Goal: Information Seeking & Learning: Find specific page/section

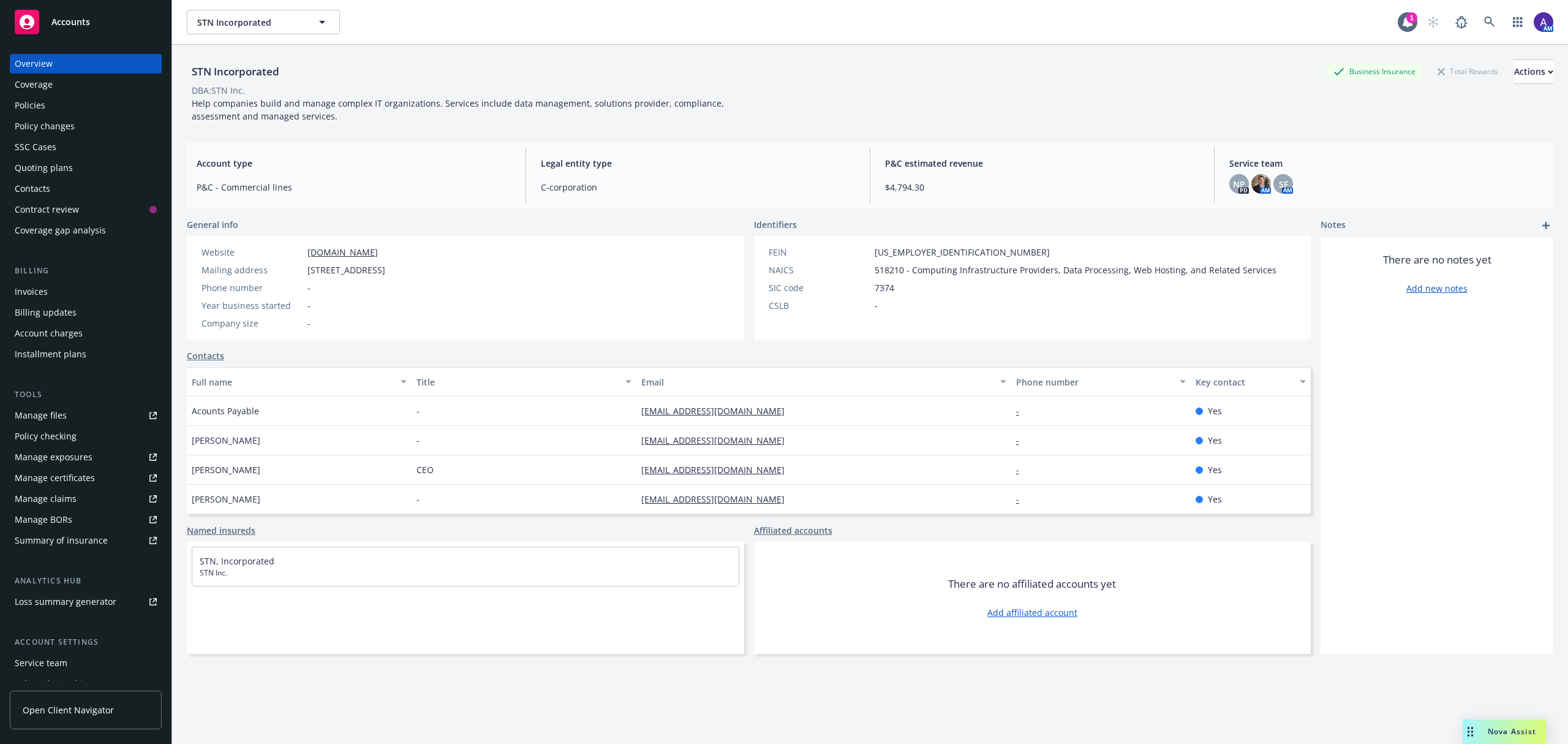
click at [47, 102] on div "Policies" at bounding box center [86, 105] width 142 height 20
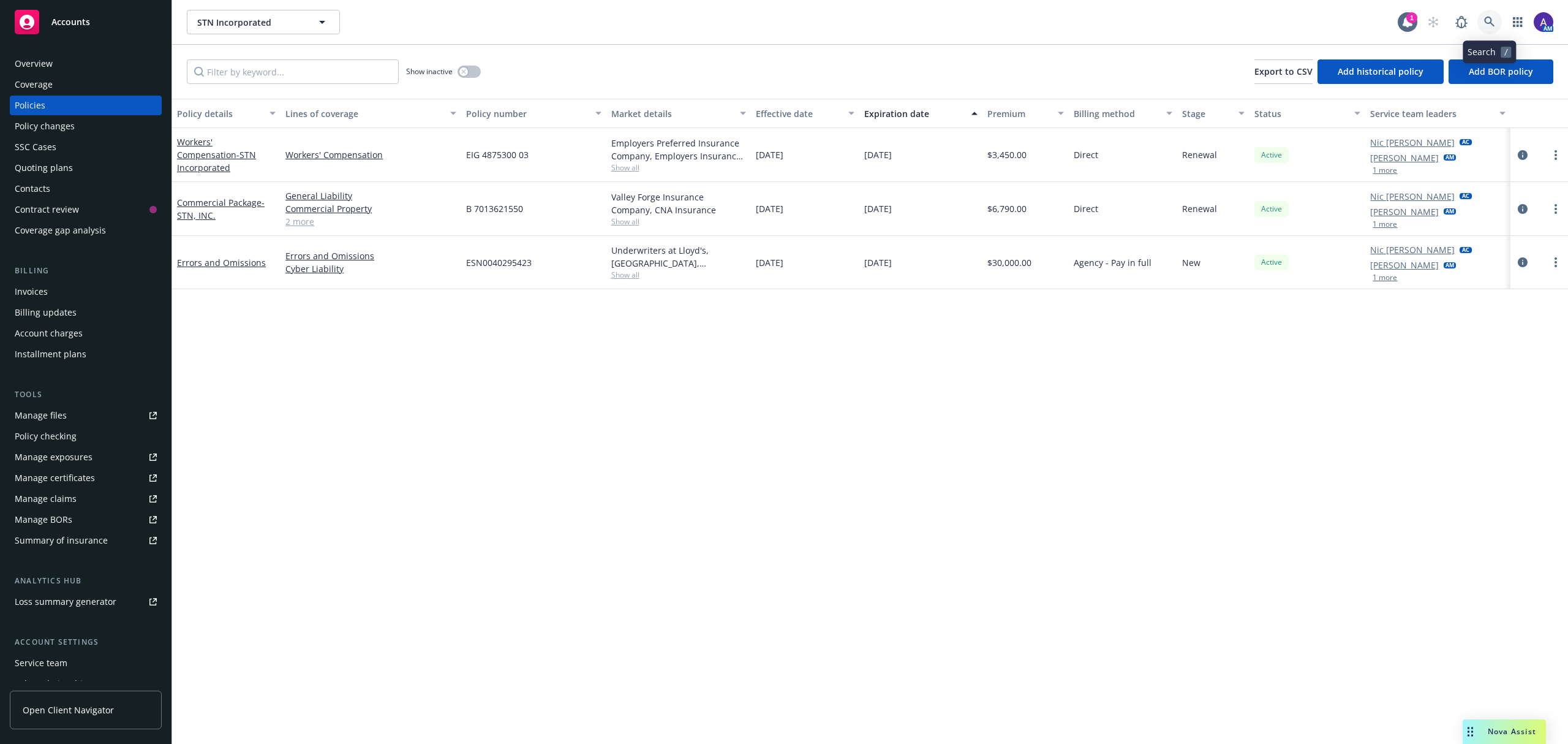
click at [1480, 23] on link at bounding box center [1490, 22] width 24 height 24
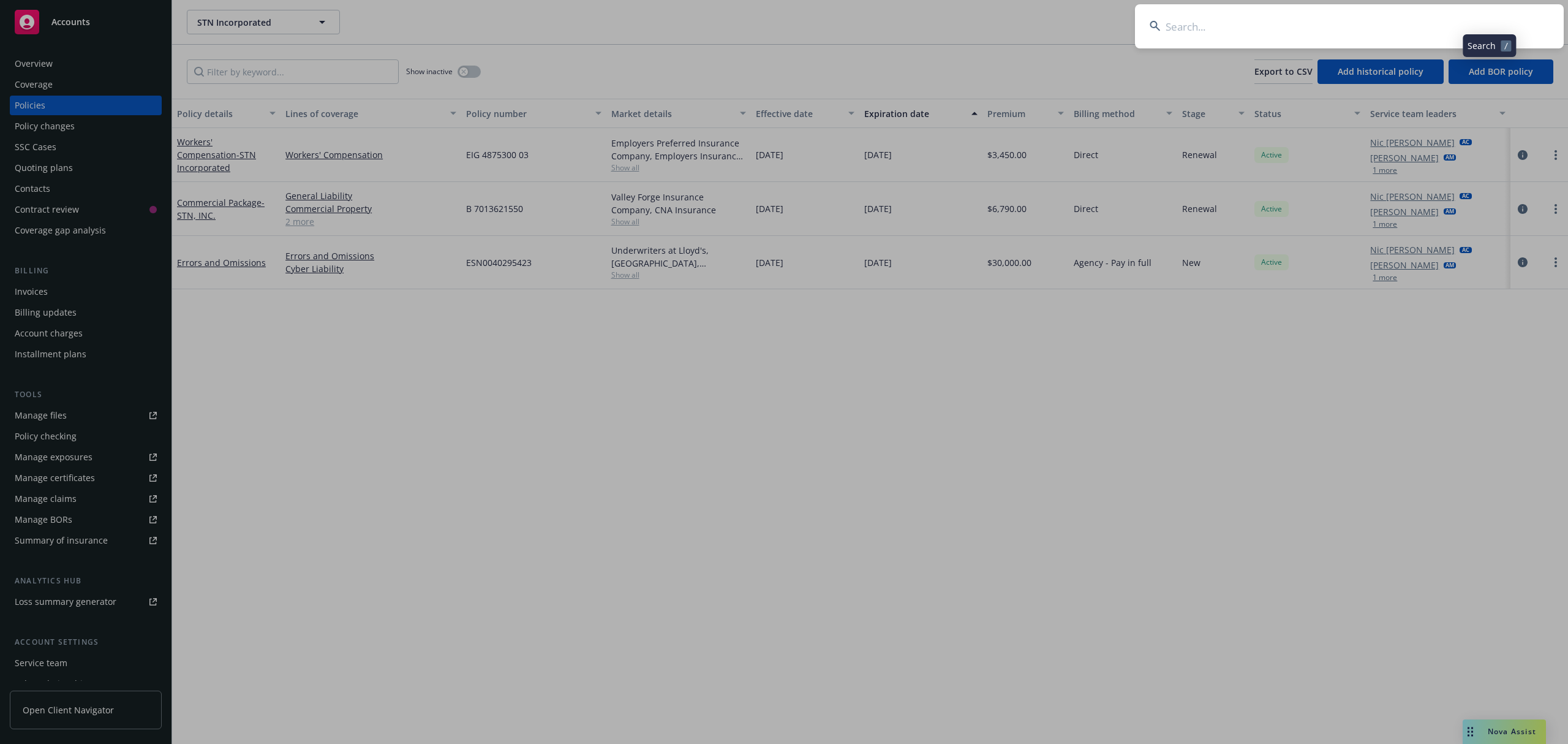
click at [1432, 23] on input at bounding box center [1349, 26] width 429 height 44
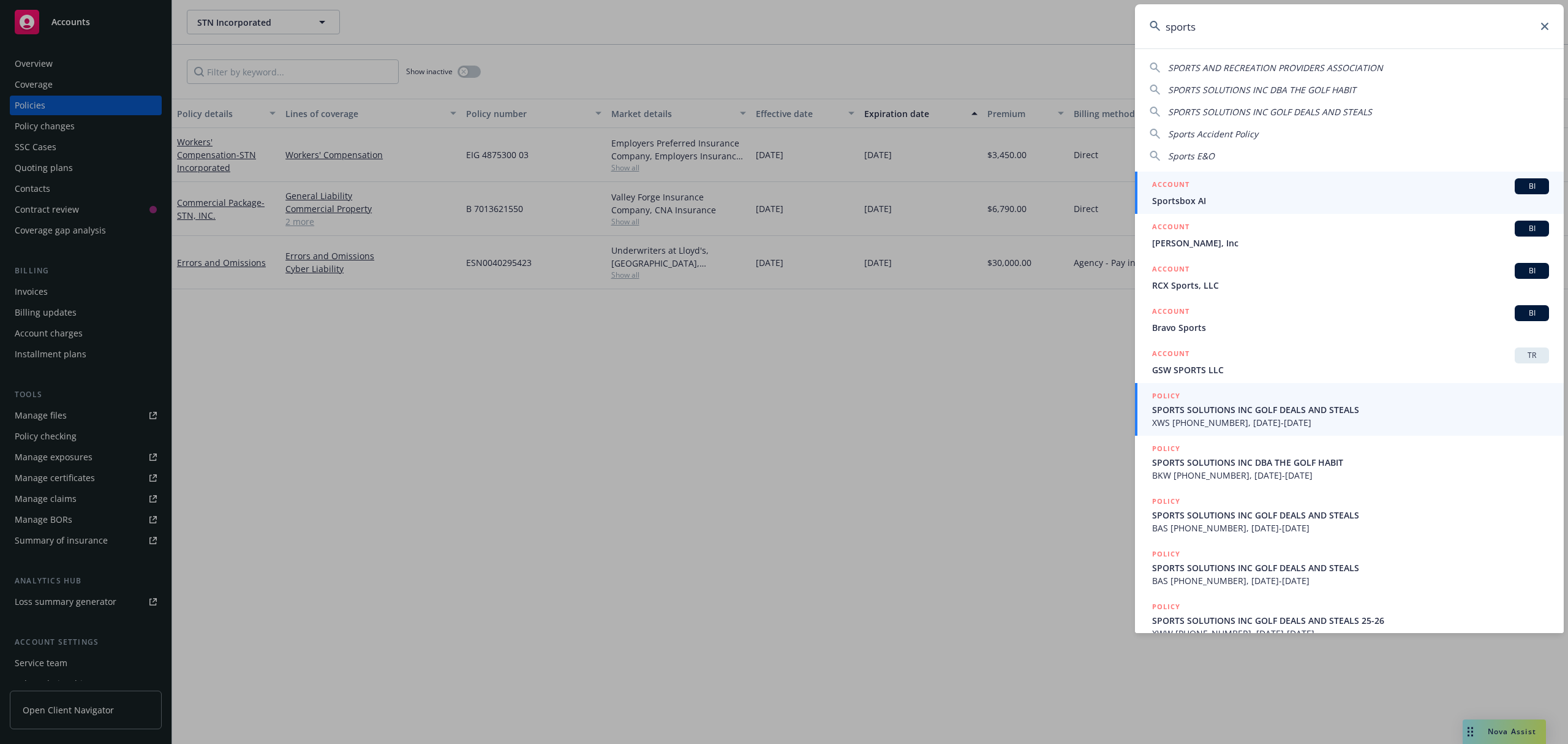
type input "sports"
click at [1248, 425] on span "XWS (24) 56 79 66 98, 09/26/2023-09/26/2024" at bounding box center [1351, 422] width 397 height 13
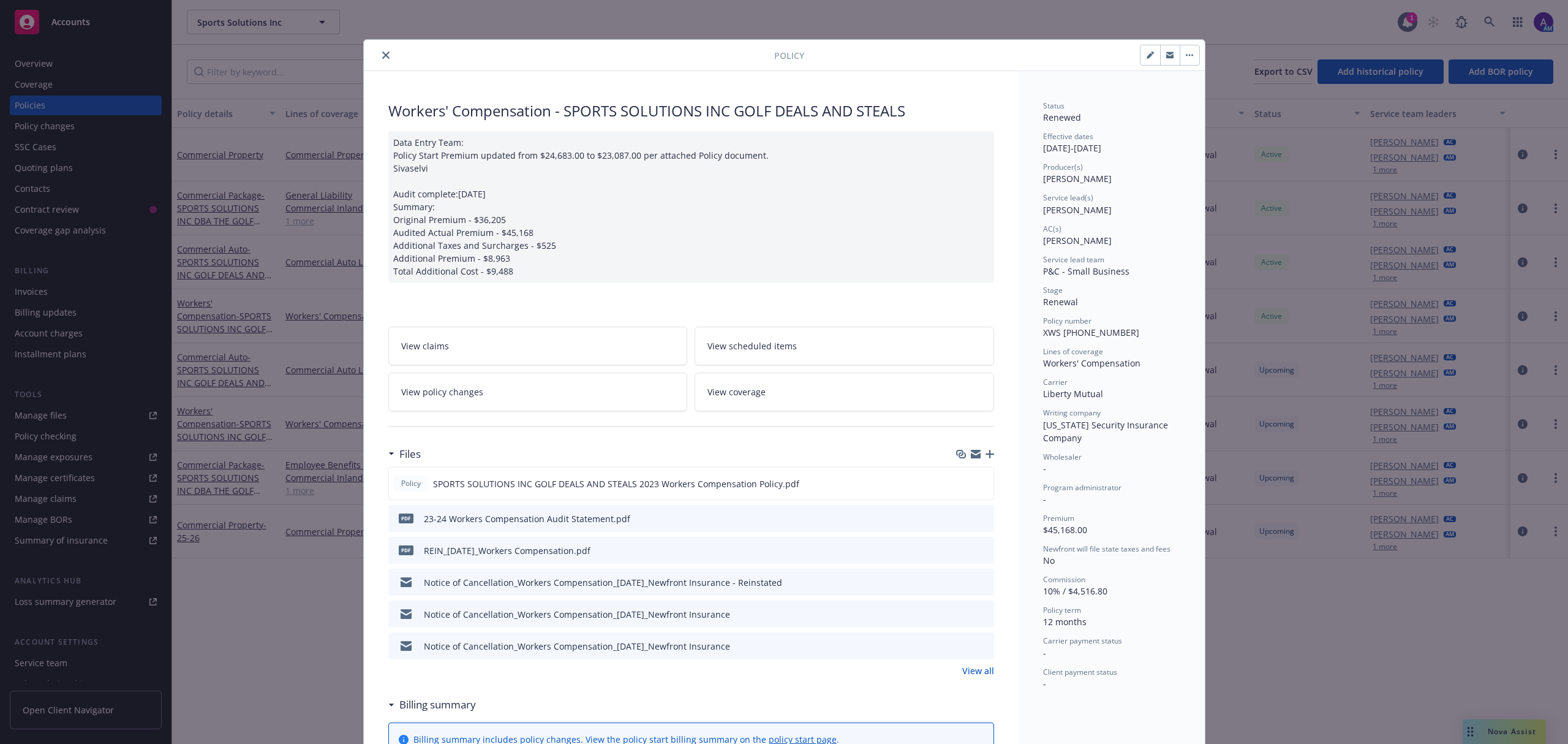
click at [382, 55] on icon "close" at bounding box center [385, 55] width 7 height 7
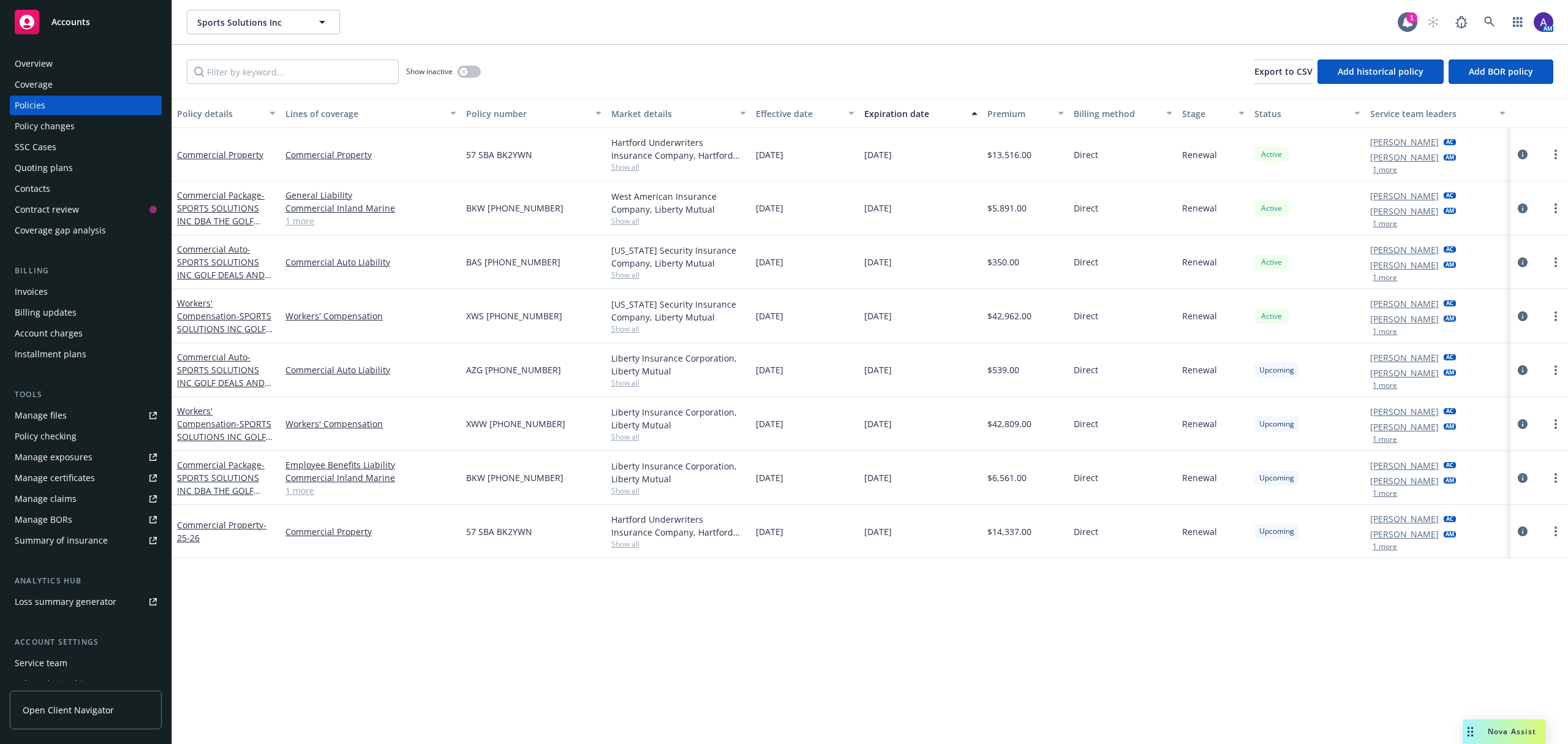
click at [50, 173] on div "Quoting plans" at bounding box center [44, 167] width 58 height 20
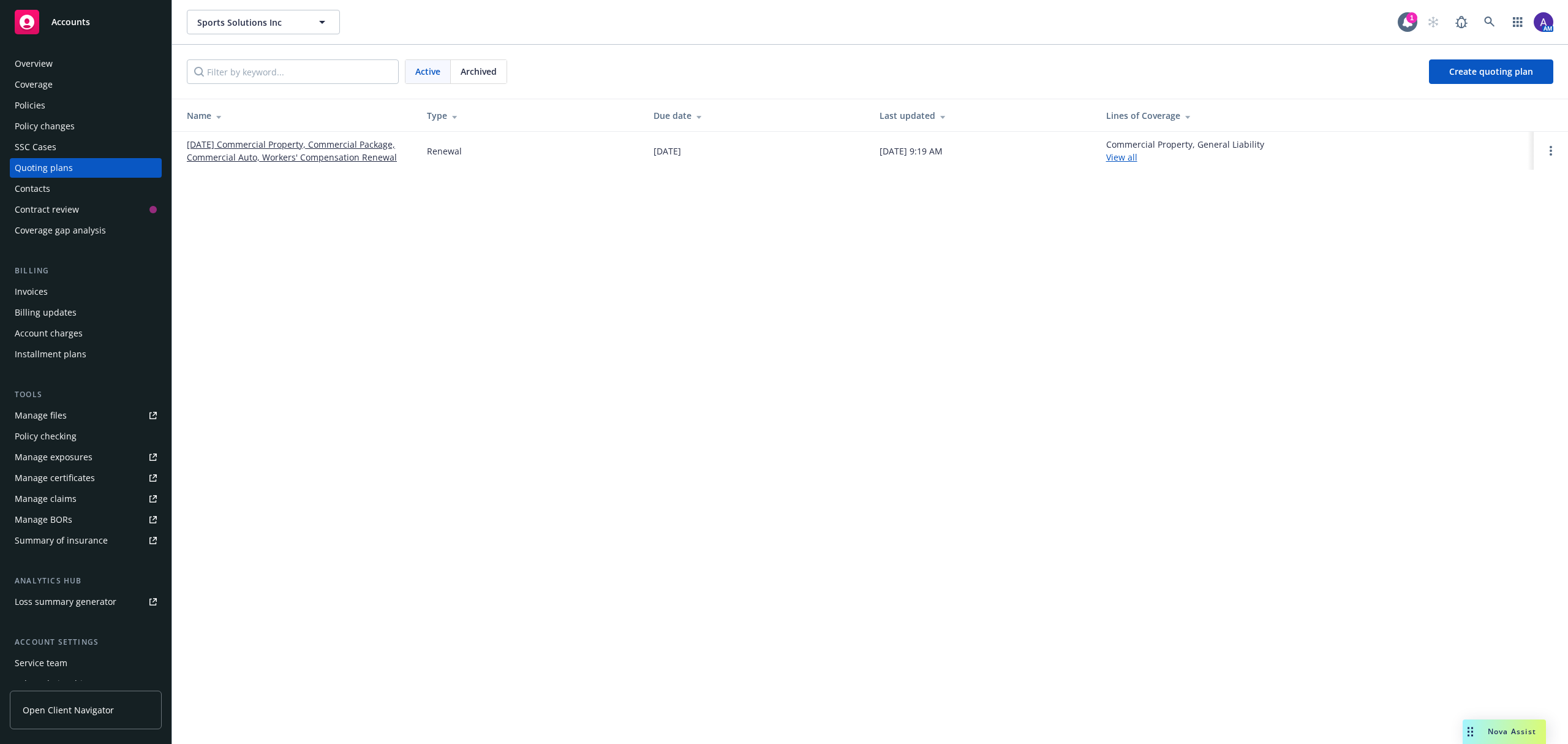
click at [302, 158] on link "09/26/25 Commercial Property, Commercial Package, Commercial Auto, Workers' Com…" at bounding box center [297, 151] width 221 height 26
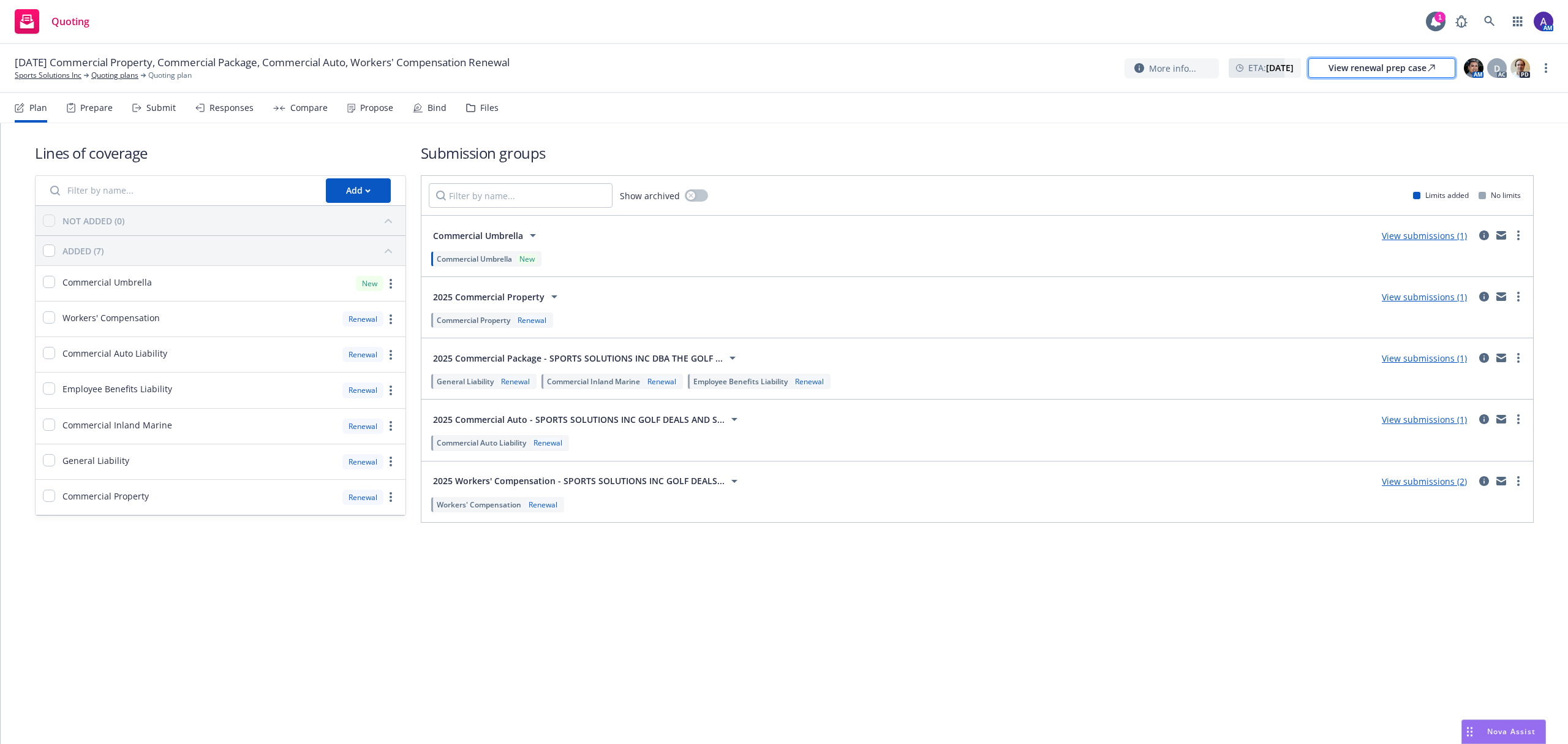
click at [1371, 76] on div "View renewal prep case" at bounding box center [1382, 68] width 107 height 18
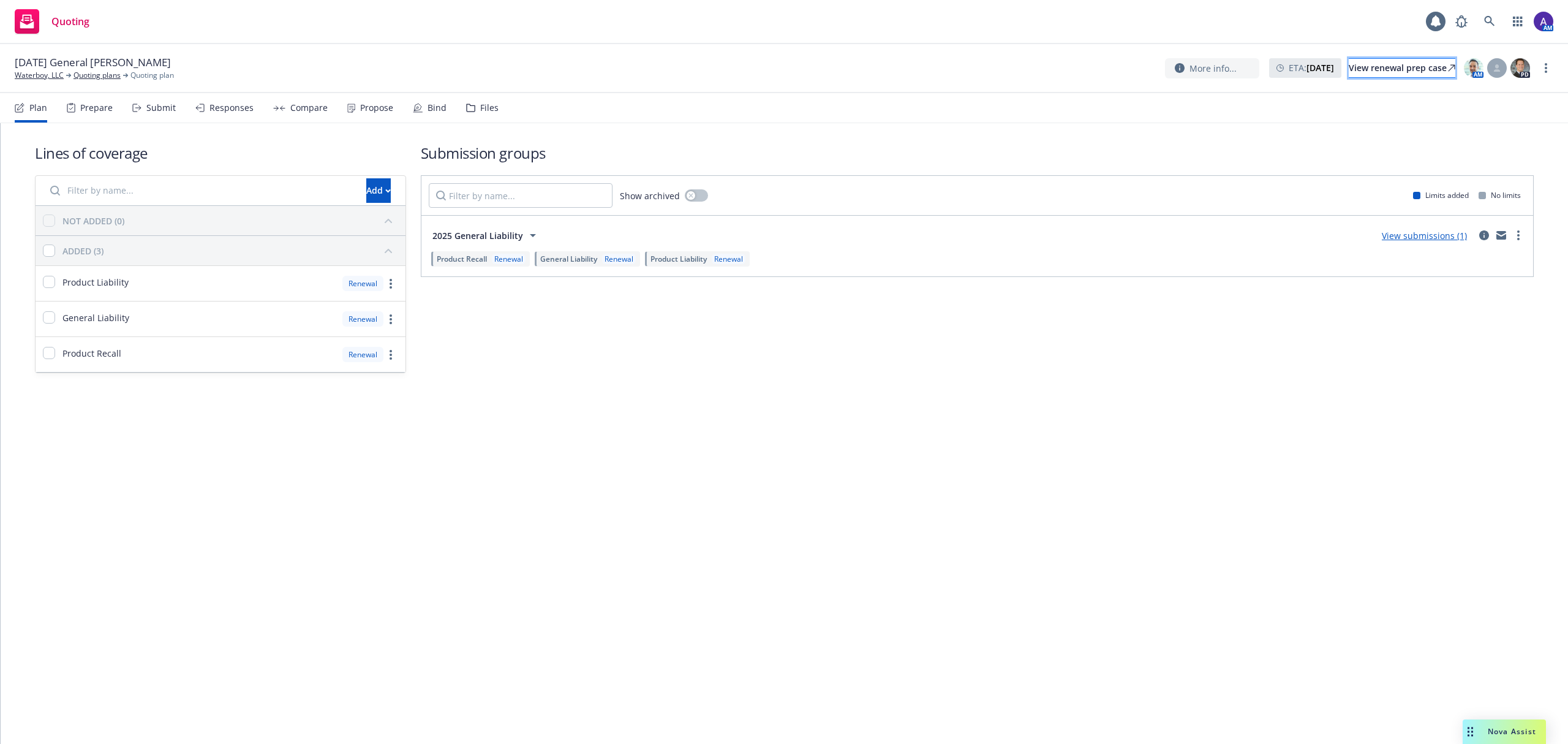
click at [1349, 72] on div "View renewal prep case" at bounding box center [1403, 68] width 107 height 18
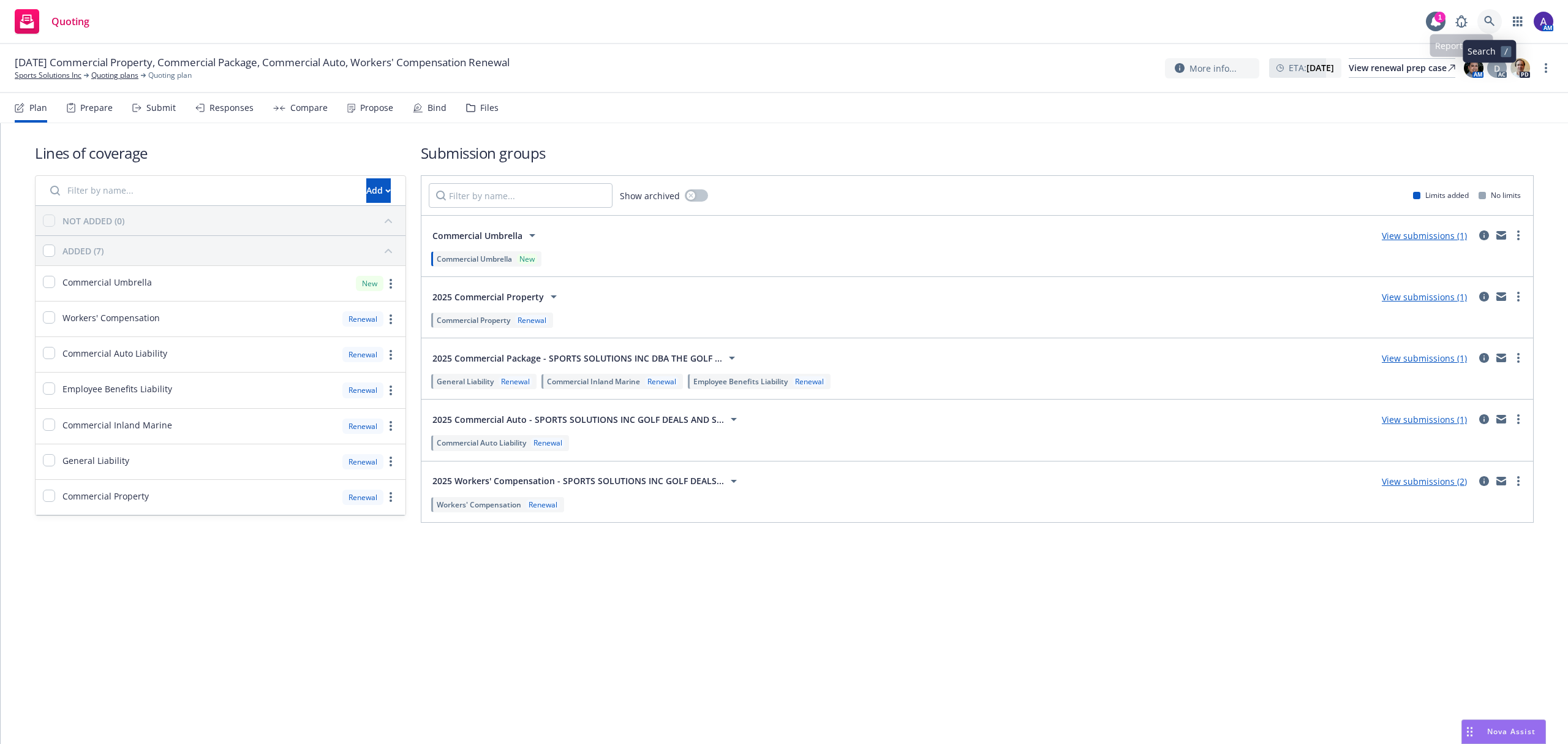
click at [1488, 22] on icon at bounding box center [1490, 22] width 11 height 11
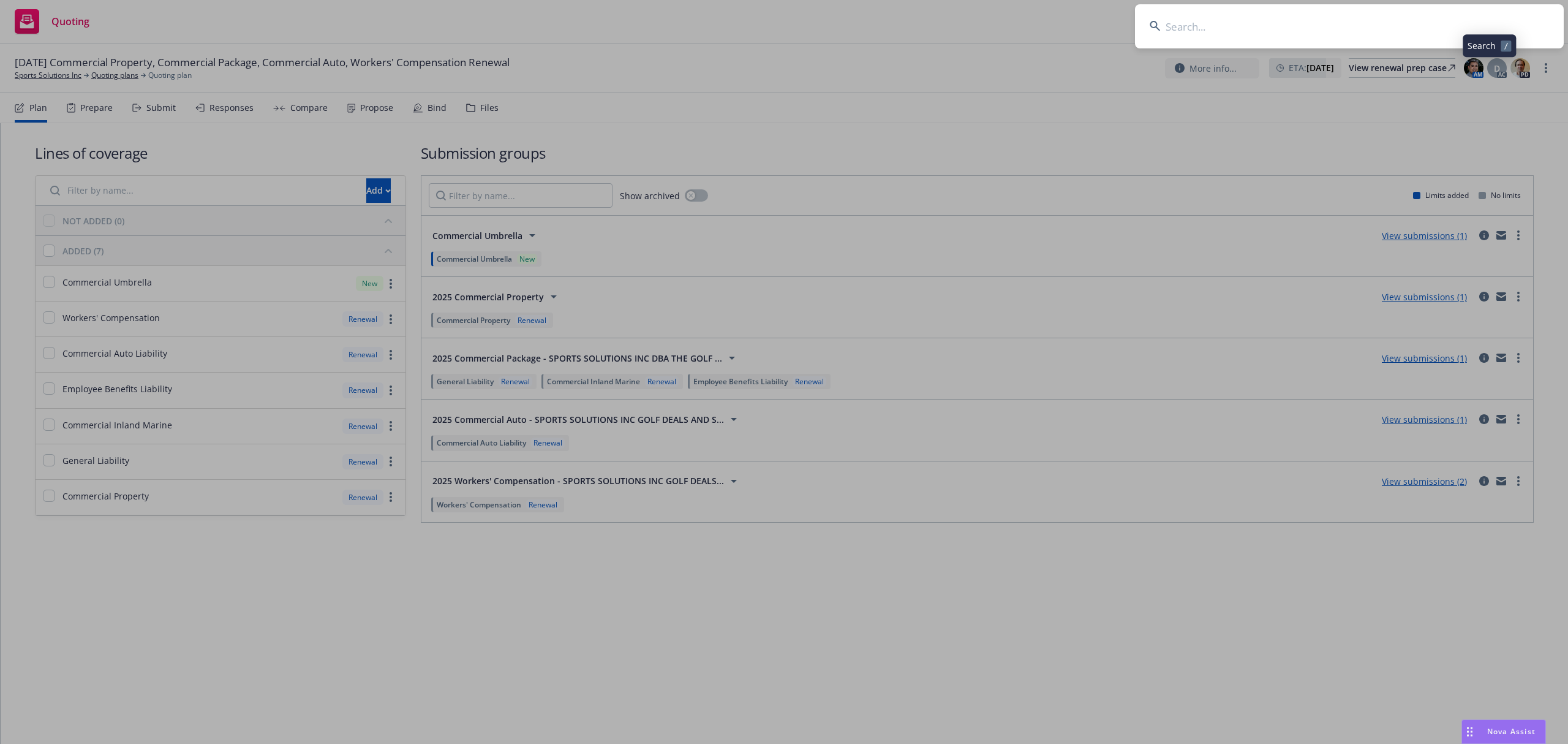
click at [1419, 18] on input at bounding box center [1349, 26] width 429 height 44
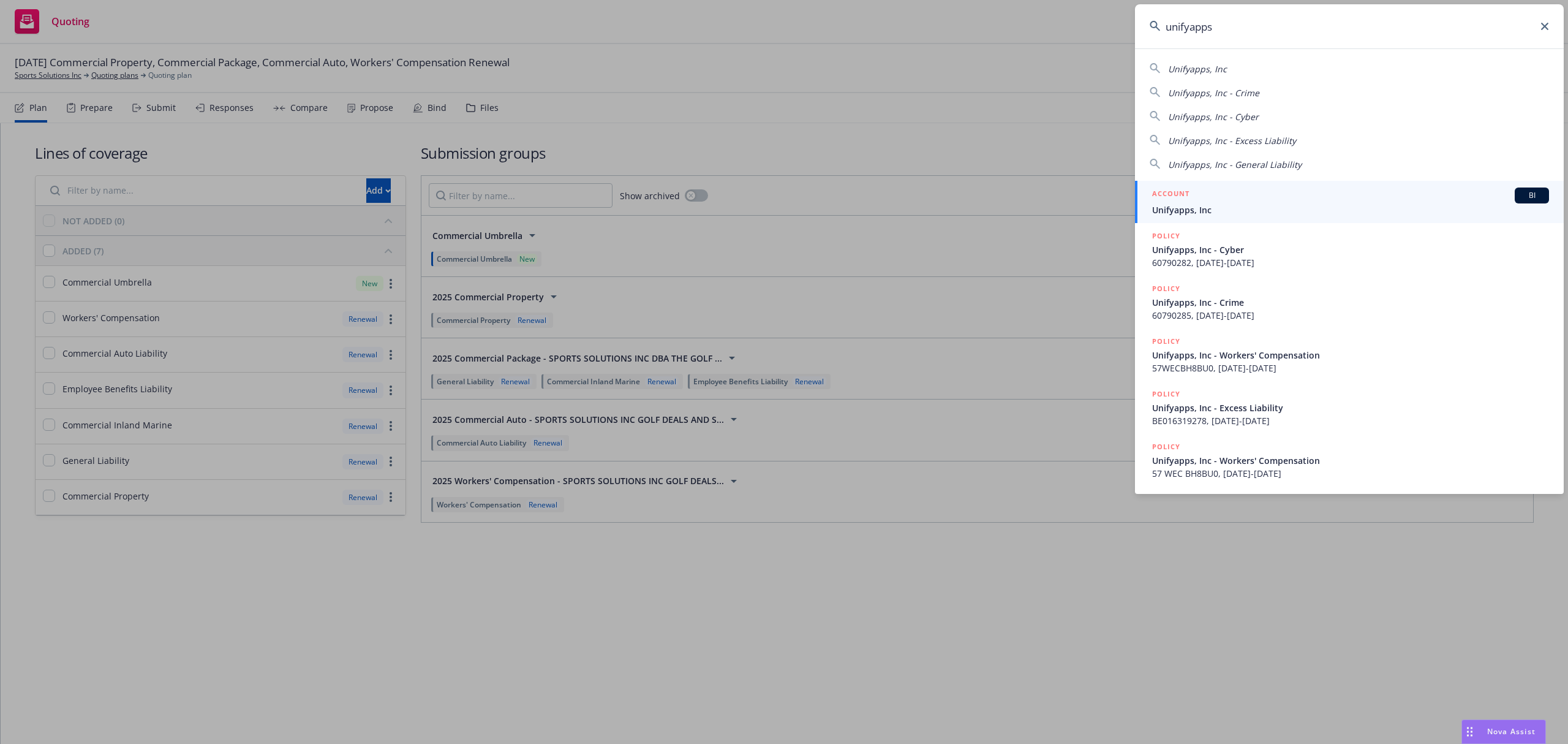
type input "unifyapps"
click at [1245, 213] on span "Unifyapps, Inc" at bounding box center [1351, 209] width 397 height 13
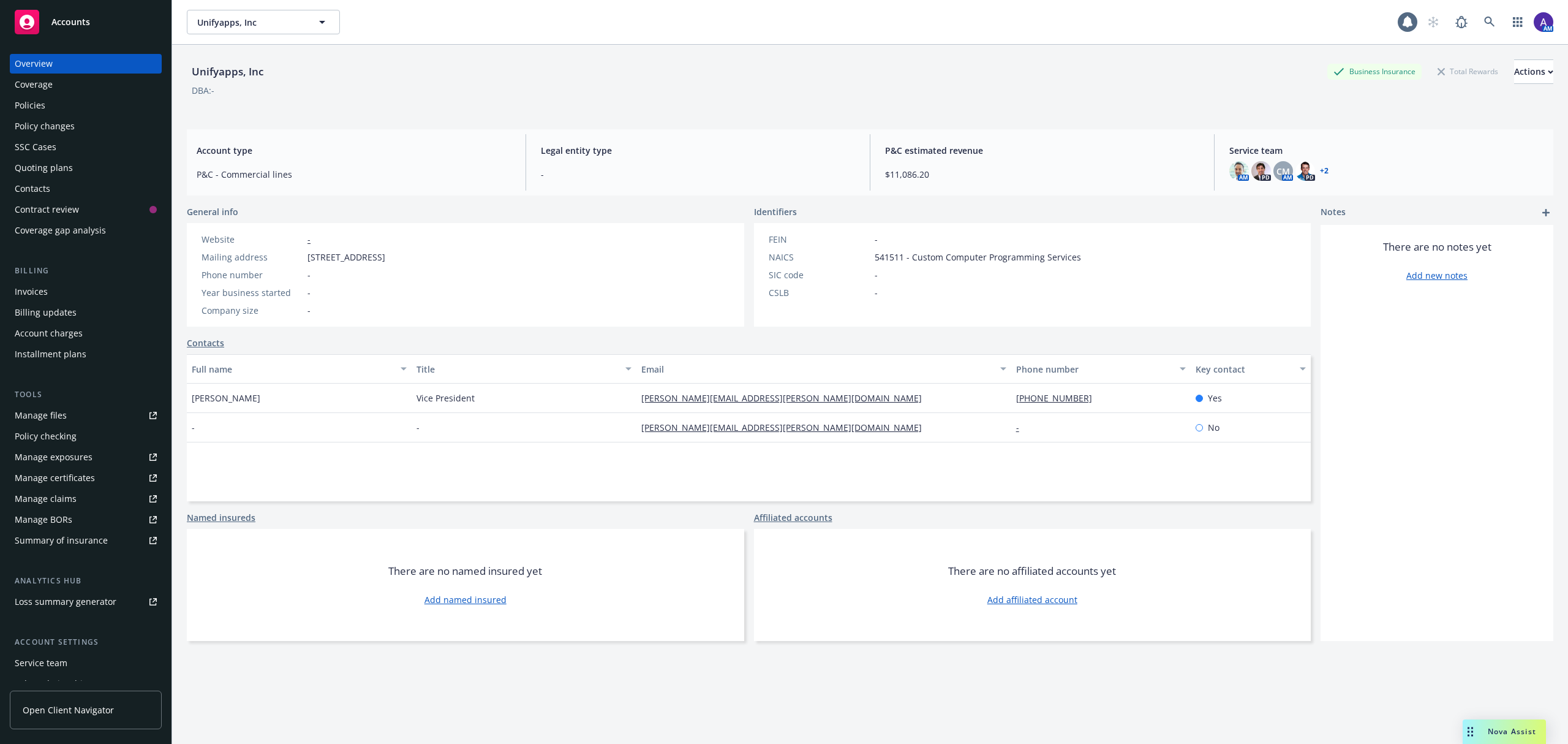
click at [49, 98] on div "Policies" at bounding box center [86, 105] width 142 height 20
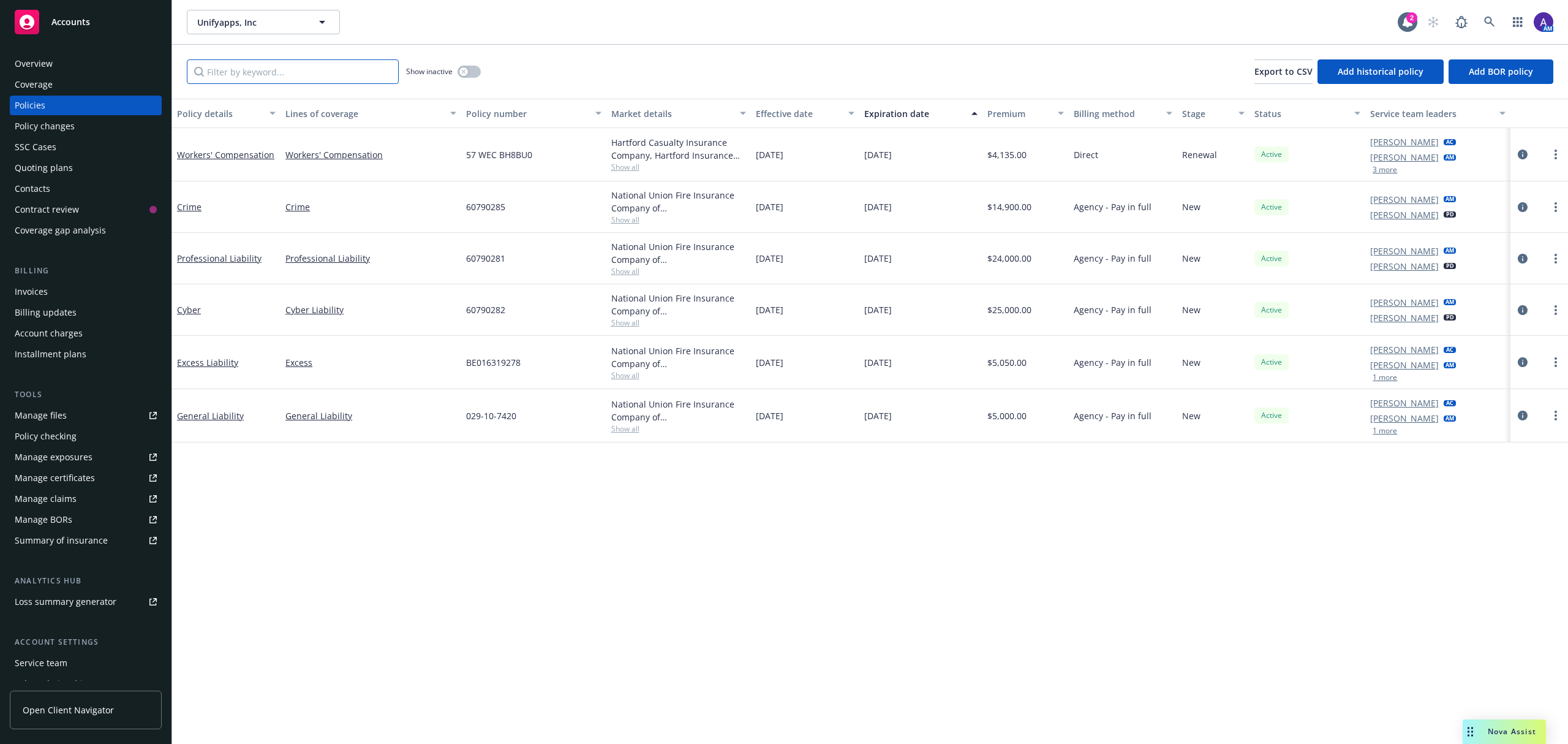
click at [263, 62] on input "Filter by keyword..." at bounding box center [293, 72] width 212 height 24
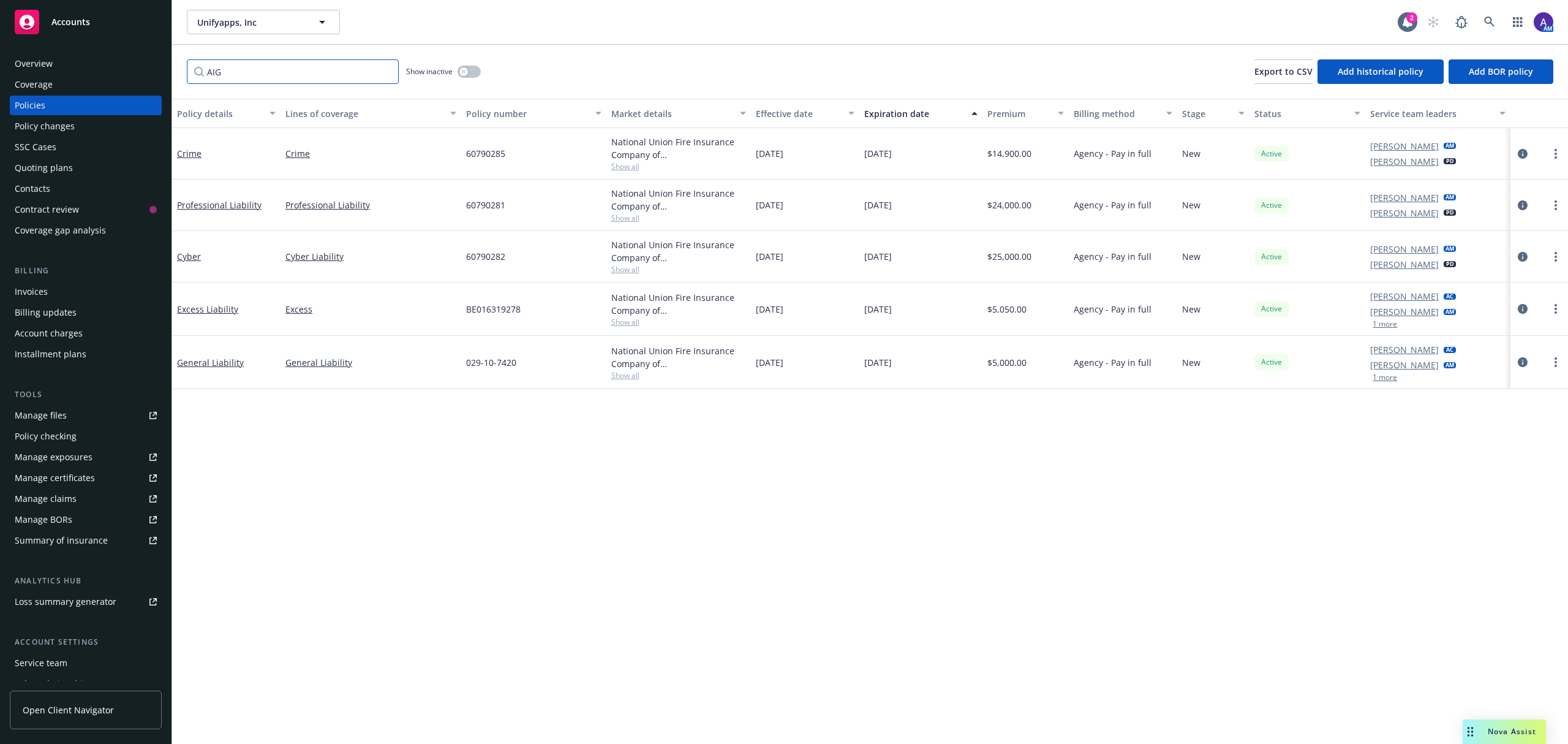
type input "AIG"
click at [1522, 153] on icon "circleInformation" at bounding box center [1523, 154] width 10 height 10
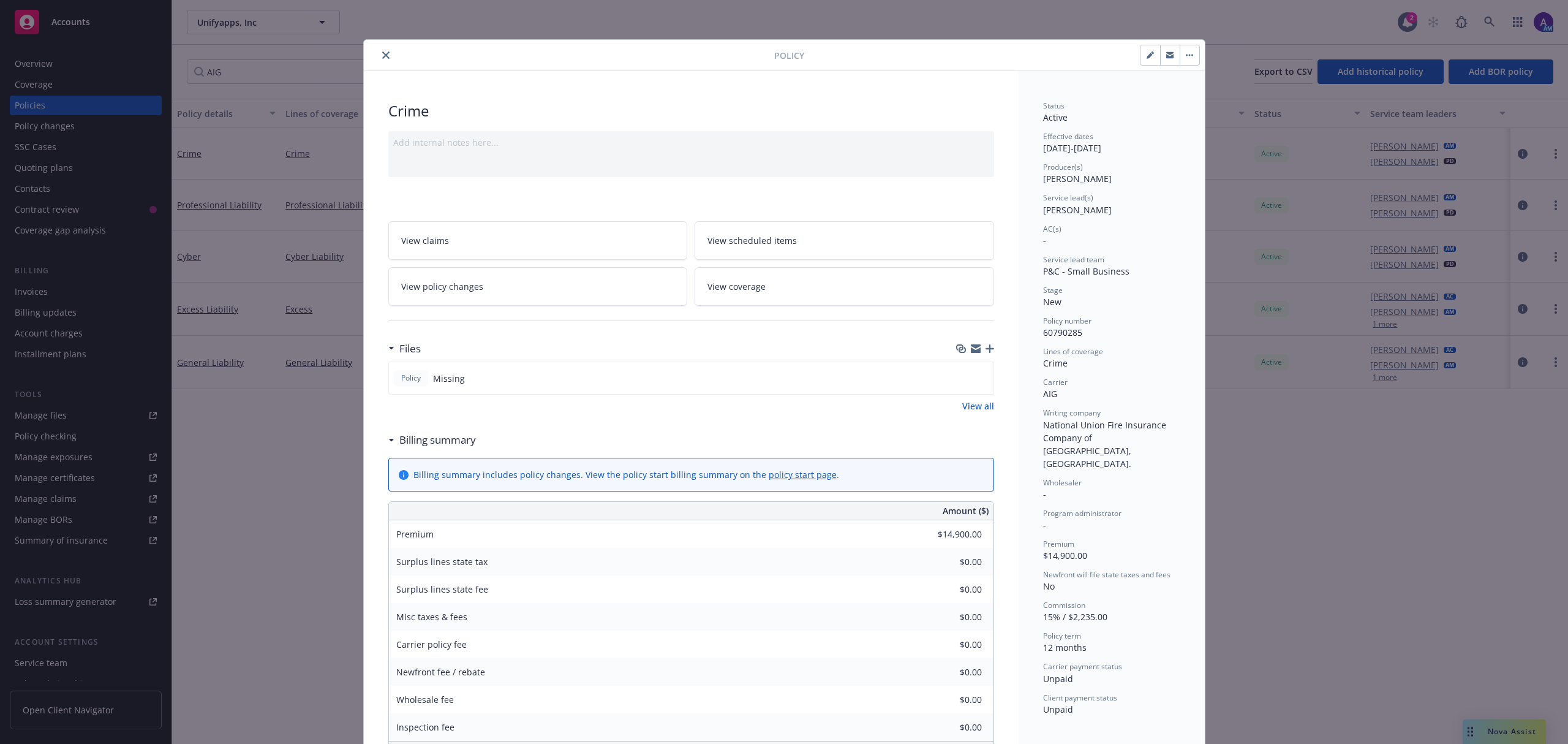
click at [1147, 55] on icon "button" at bounding box center [1150, 55] width 7 height 7
select select "NEW"
select select "12"
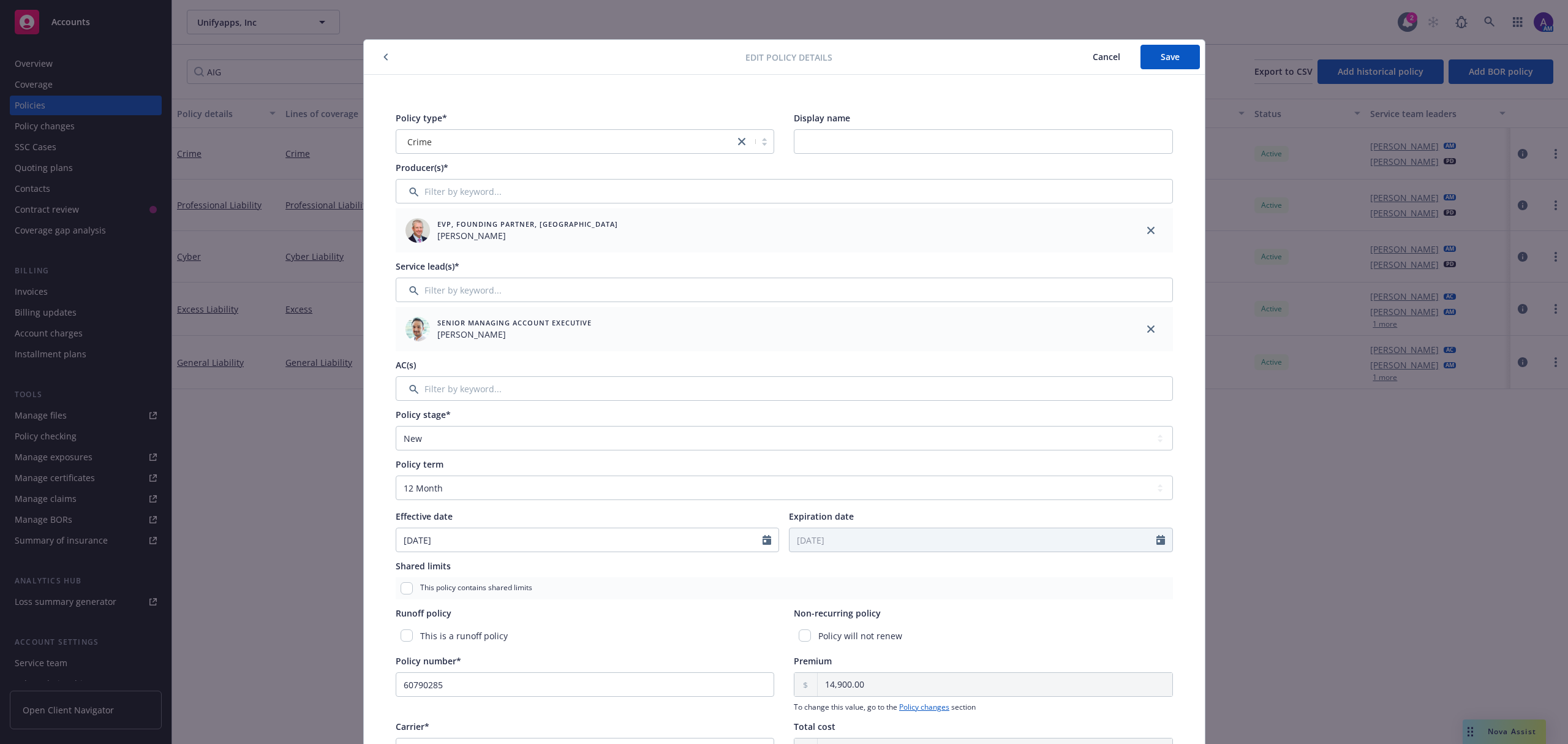
click at [1098, 50] on button "Cancel" at bounding box center [1106, 57] width 68 height 24
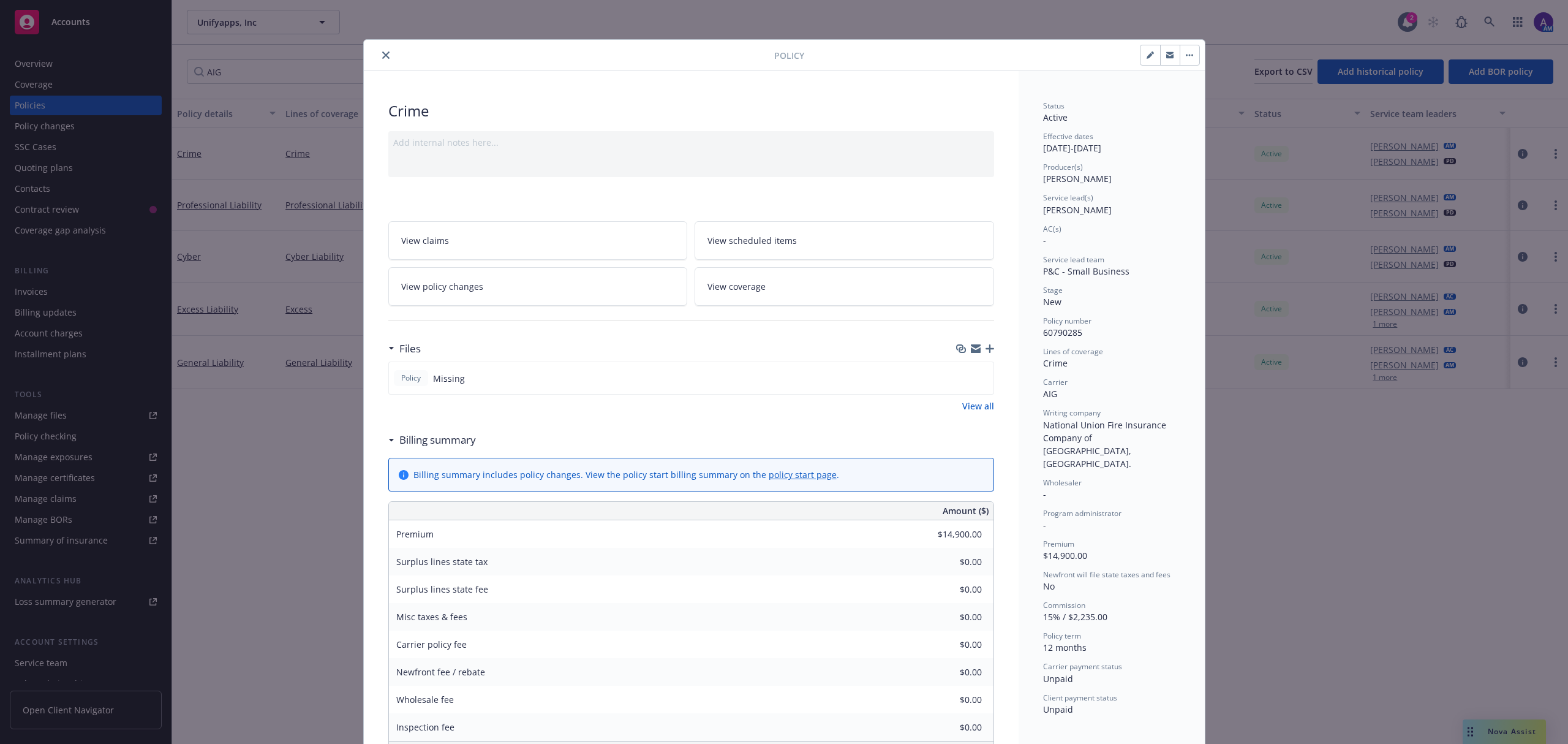
click at [383, 60] on button "close" at bounding box center [386, 55] width 15 height 15
